Goal: Find specific page/section: Find specific page/section

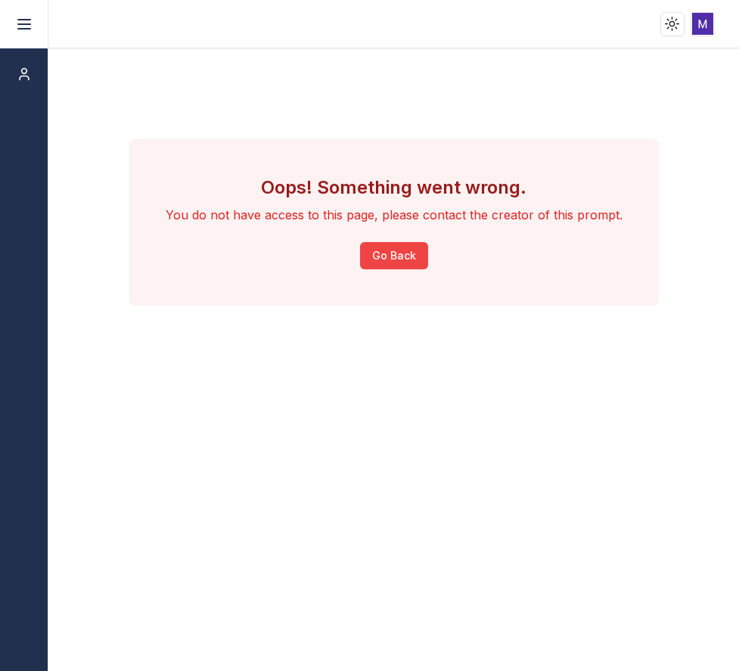
click at [672, 456] on div "Oops! Something went wrong. You do not have access to this page, please contact…" at bounding box center [393, 359] width 691 height 623
click at [533, 555] on div "Oops! Something went wrong. You do not have access to this page, please contact…" at bounding box center [393, 359] width 691 height 623
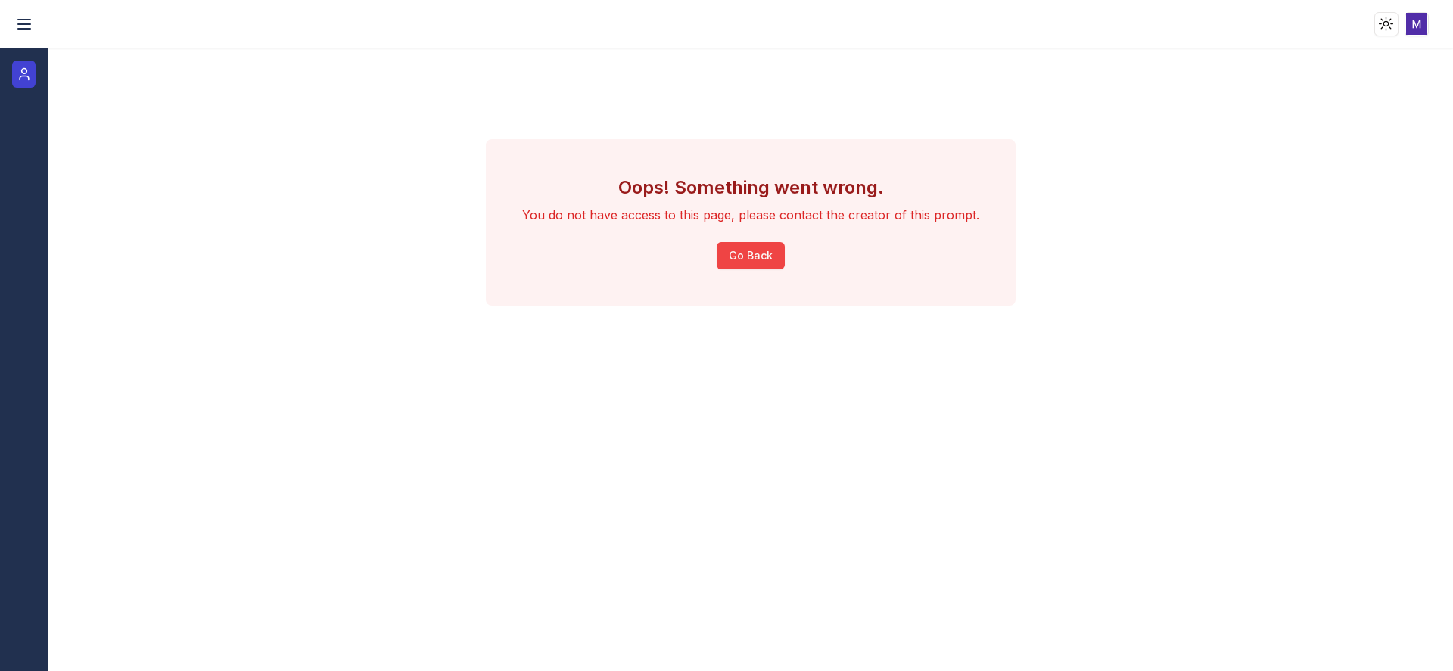
click at [25, 72] on icon at bounding box center [24, 74] width 15 height 18
click at [19, 17] on icon at bounding box center [24, 24] width 18 height 18
